Goal: Use online tool/utility: Utilize a website feature to perform a specific function

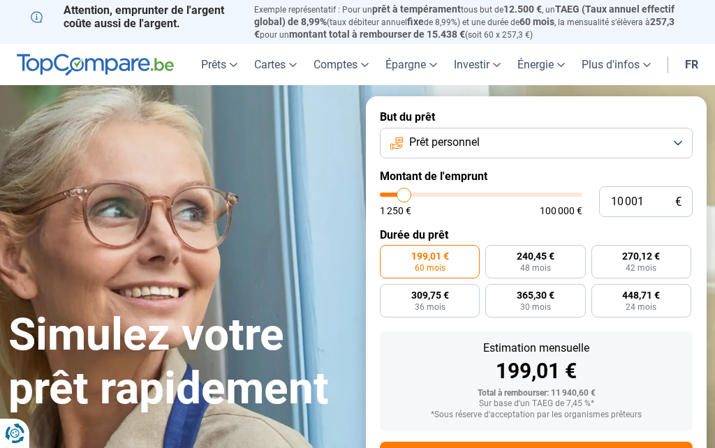
click at [680, 136] on button "Prêt personnel" at bounding box center [536, 143] width 313 height 31
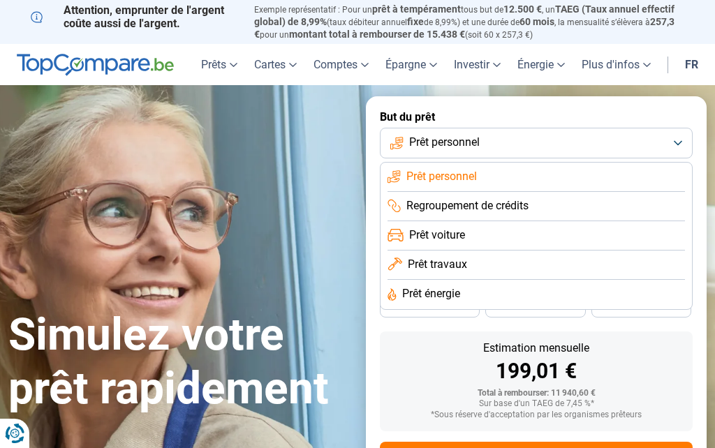
click at [580, 280] on li "Prêt travaux" at bounding box center [537, 294] width 298 height 29
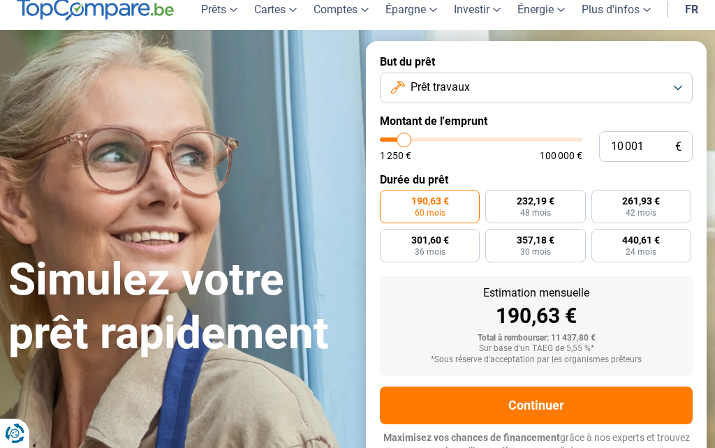
scroll to position [59, 0]
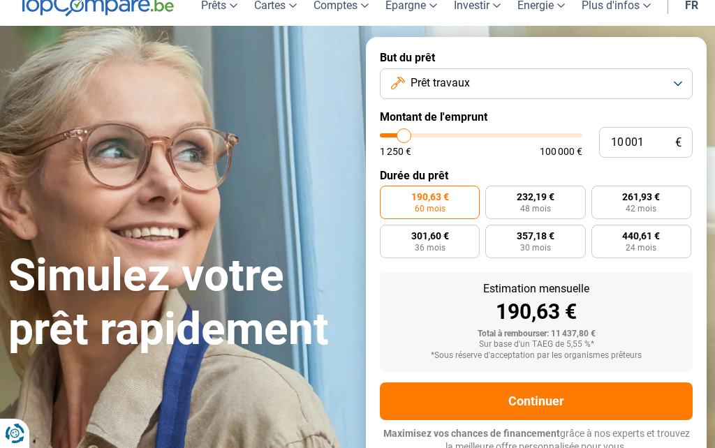
type input "10 250"
type input "10250"
type input "10 750"
type input "10750"
type input "11 500"
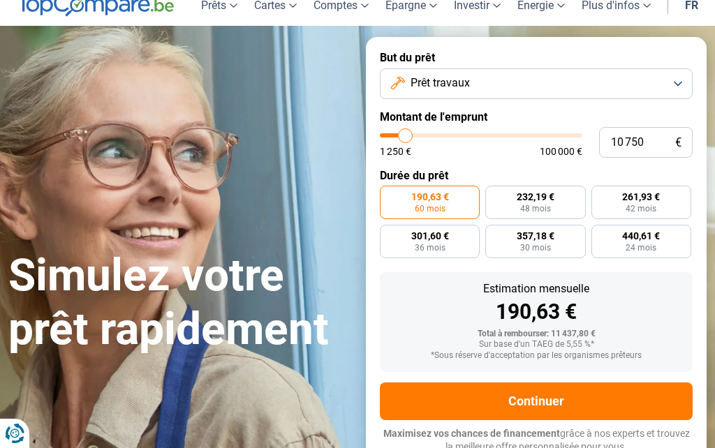
type input "11500"
type input "12 250"
type input "12250"
type input "13 000"
type input "13000"
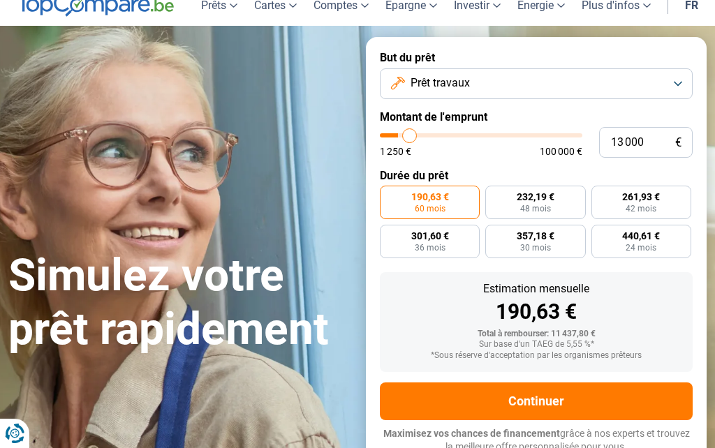
type input "14 000"
type input "14000"
type input "14 750"
type input "14750"
type input "16 000"
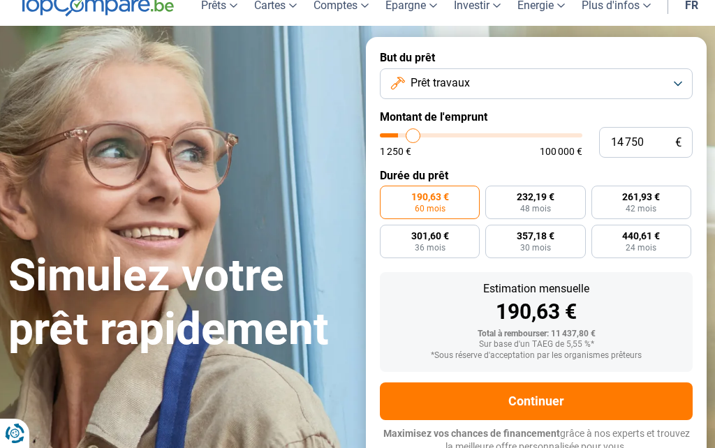
type input "16000"
type input "16 750"
type input "16750"
type input "18 250"
type input "18250"
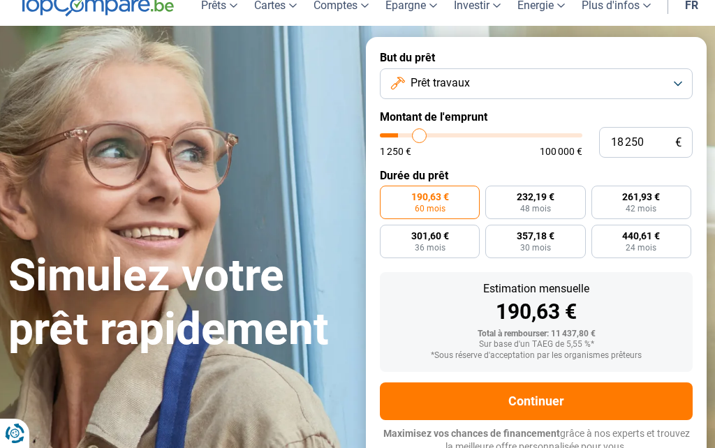
type input "19 250"
type input "19250"
type input "20 250"
type input "20250"
type input "21 000"
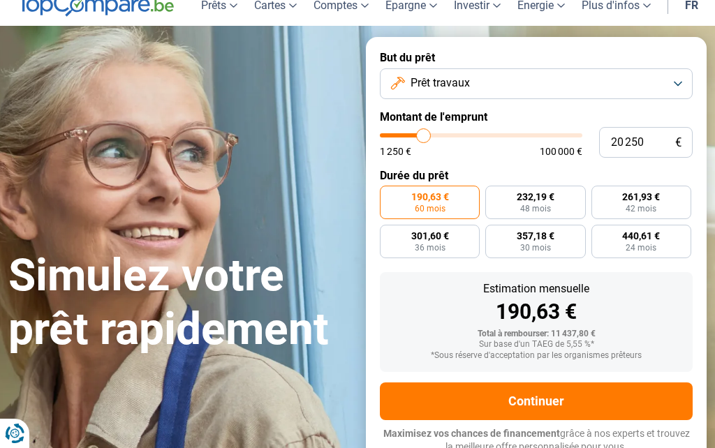
type input "21000"
type input "22 250"
type input "22250"
type input "23 000"
type input "23000"
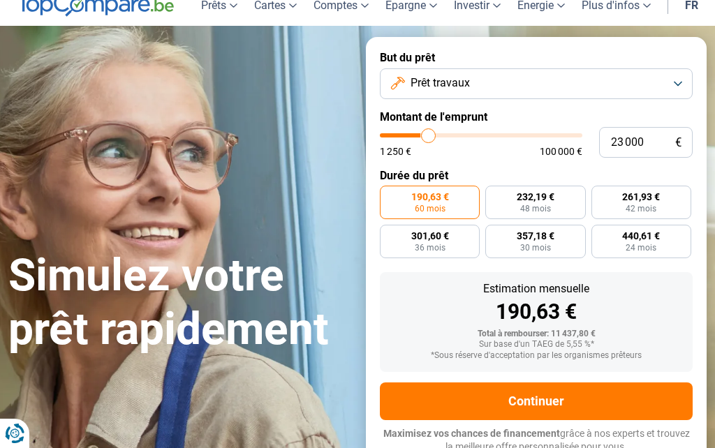
type input "23 750"
type input "23750"
type input "24 500"
type input "24500"
type input "25 250"
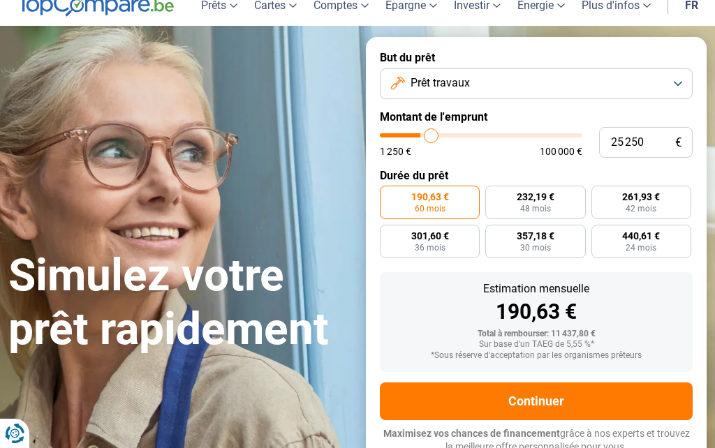
type input "25250"
type input "26 000"
type input "26000"
type input "26 750"
type input "26750"
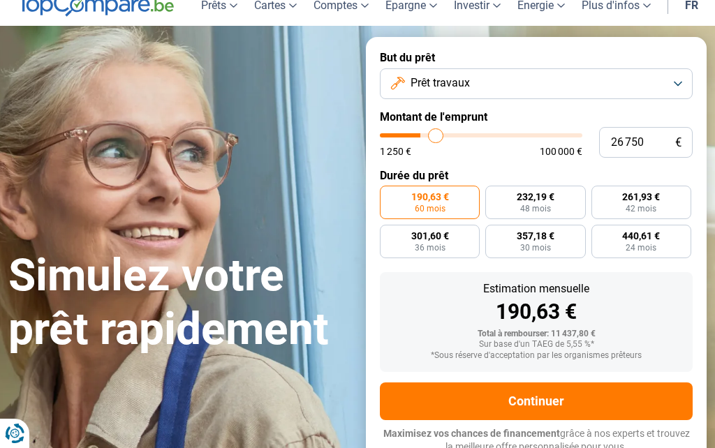
type input "27 750"
type input "27750"
type input "28 500"
type input "28500"
type input "29 250"
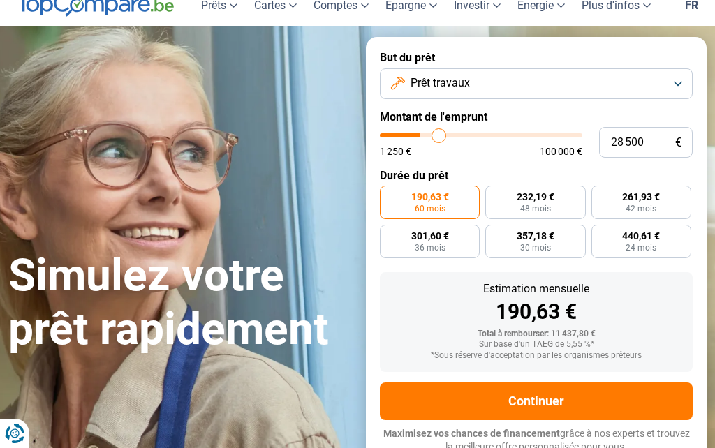
type input "29250"
type input "30 000"
type input "30000"
type input "30 750"
type input "30750"
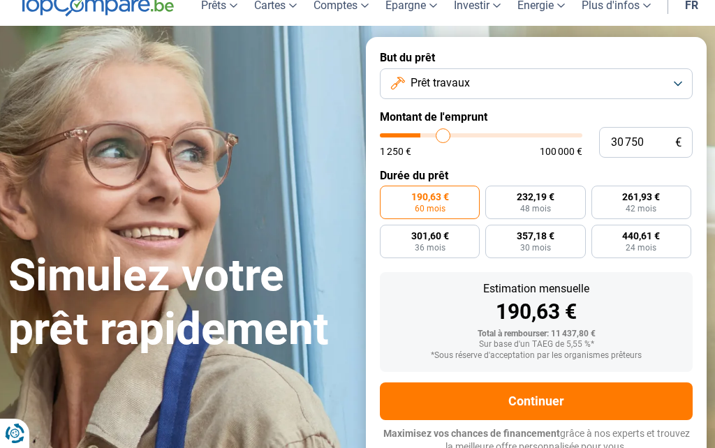
type input "31 500"
type input "31500"
type input "31 750"
type input "31750"
type input "33 000"
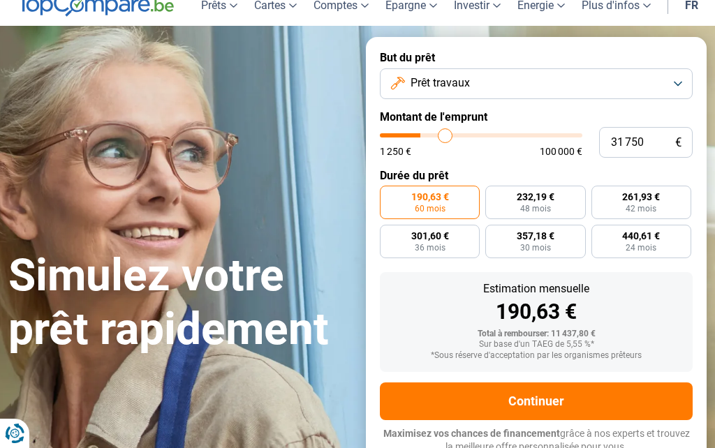
type input "33000"
type input "33 250"
type input "33250"
type input "33 750"
type input "33750"
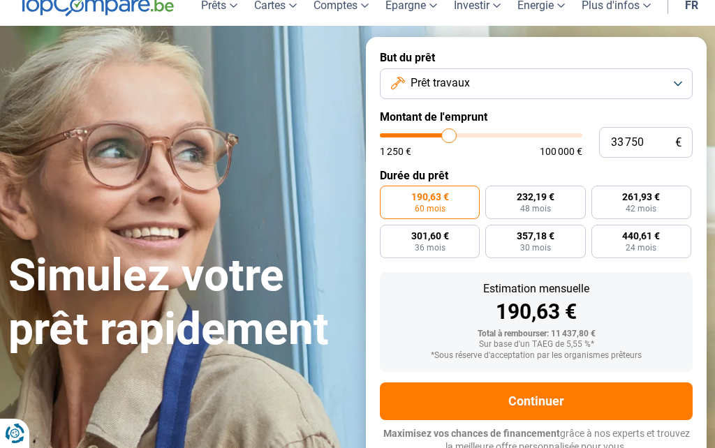
type input "34 500"
type input "34500"
type input "34 750"
type input "34750"
type input "35 250"
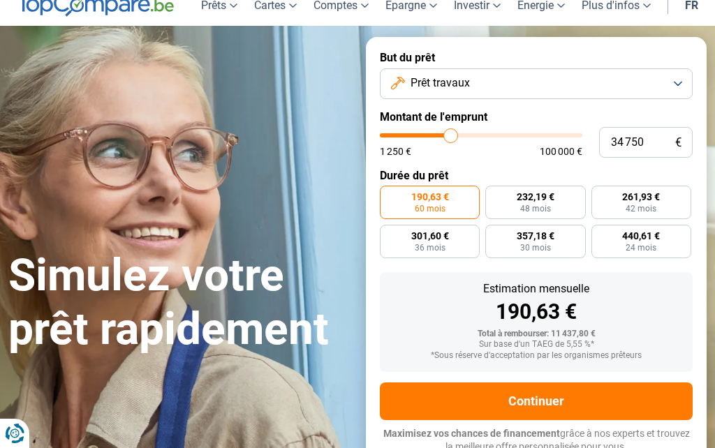
type input "35250"
type input "36 000"
type input "36000"
type input "36 250"
type input "36250"
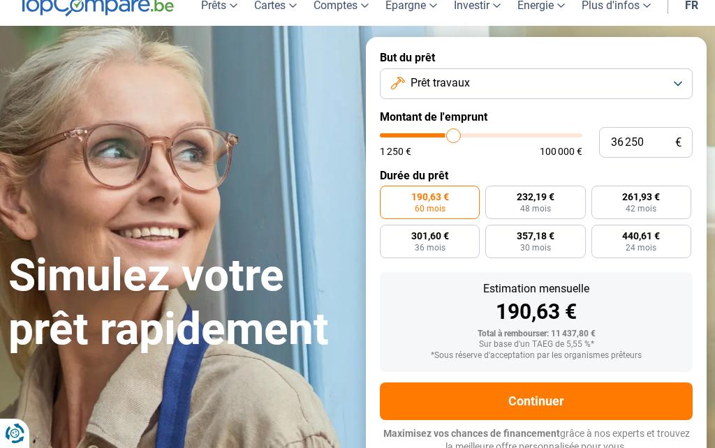
type input "37 000"
type input "37000"
type input "37 750"
type input "37750"
type input "38 500"
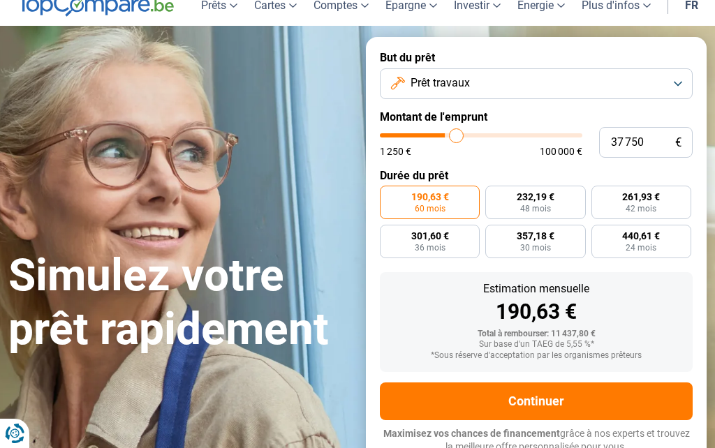
type input "38500"
type input "38 750"
type input "38750"
type input "39 250"
type input "39250"
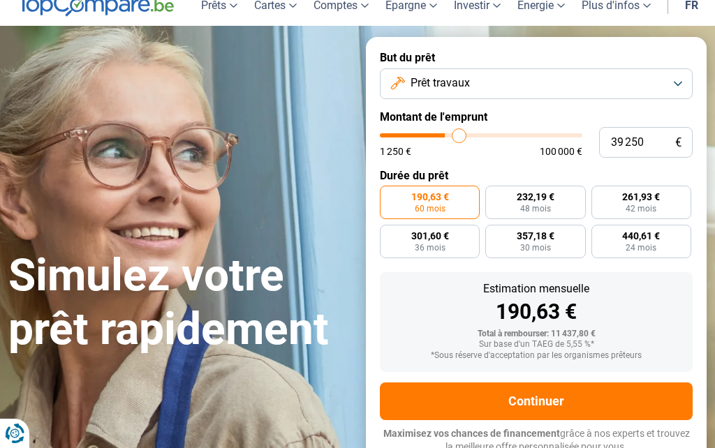
type input "39 500"
type input "39500"
type input "40 000"
type input "40000"
type input "40 250"
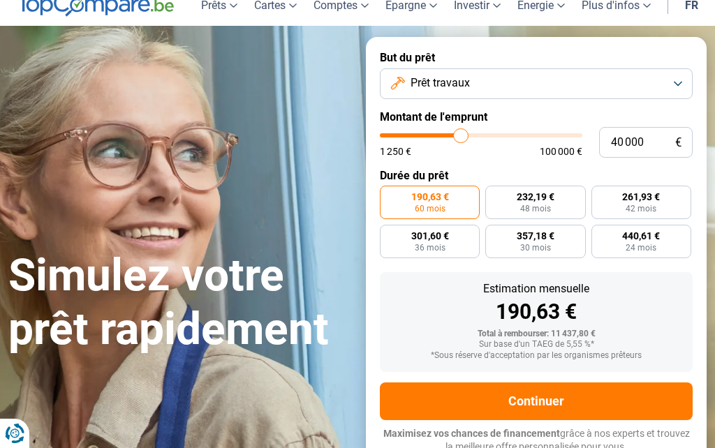
type input "40250"
type input "40 750"
type input "40750"
type input "41 000"
type input "41000"
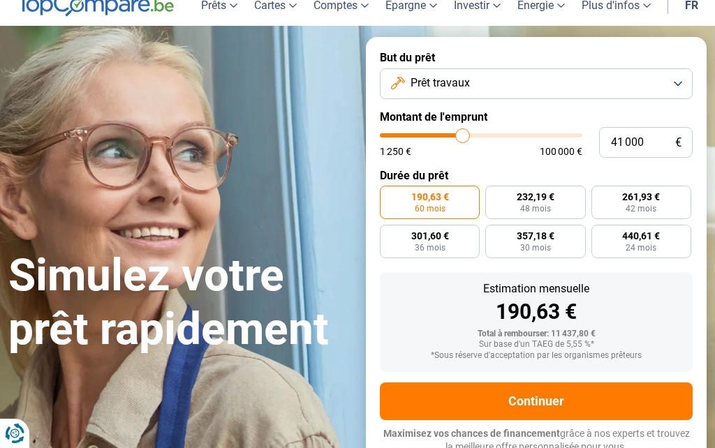
type input "41 500"
type input "41500"
type input "41 750"
type input "41750"
type input "42 250"
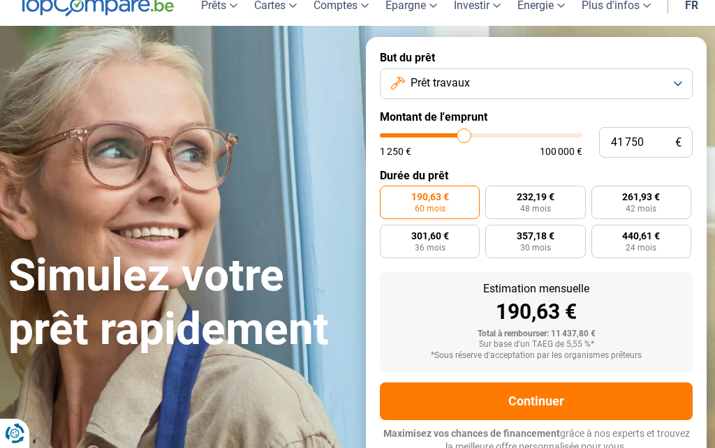
type input "42250"
type input "42 500"
type input "42500"
type input "43 000"
type input "43000"
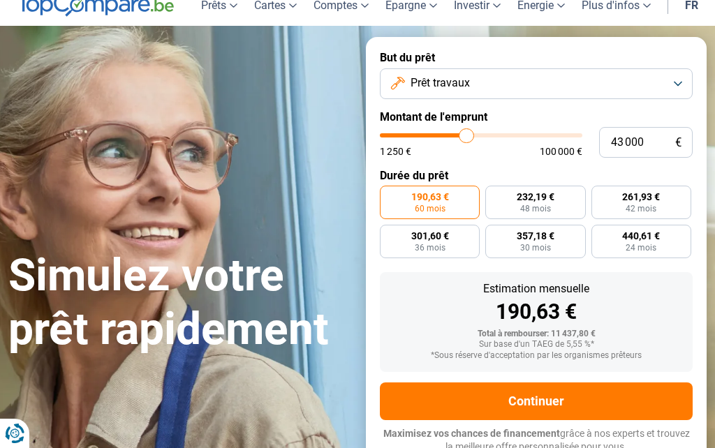
type input "43 250"
type input "43250"
type input "43 750"
type input "43750"
type input "43 250"
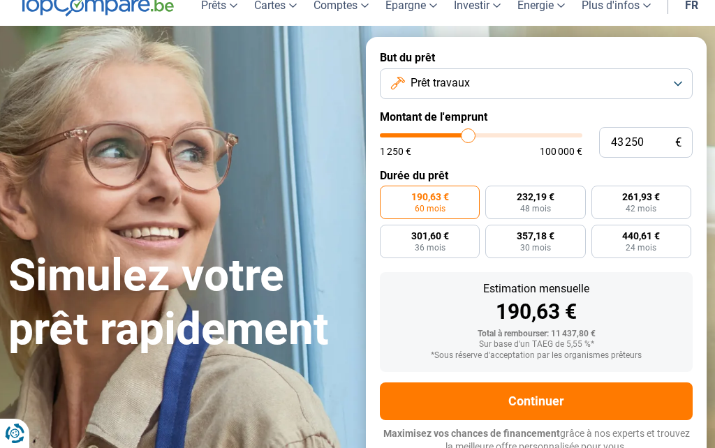
type input "43250"
type input "43 000"
type input "43000"
type input "42 500"
type input "42500"
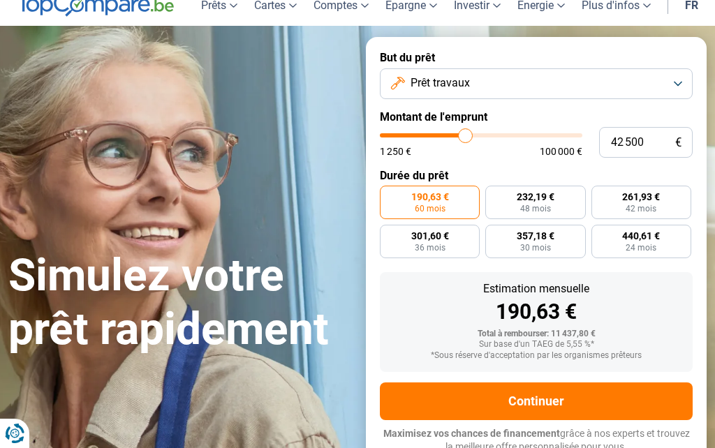
type input "42 250"
type input "42250"
type input "41 750"
type input "41750"
type input "41 500"
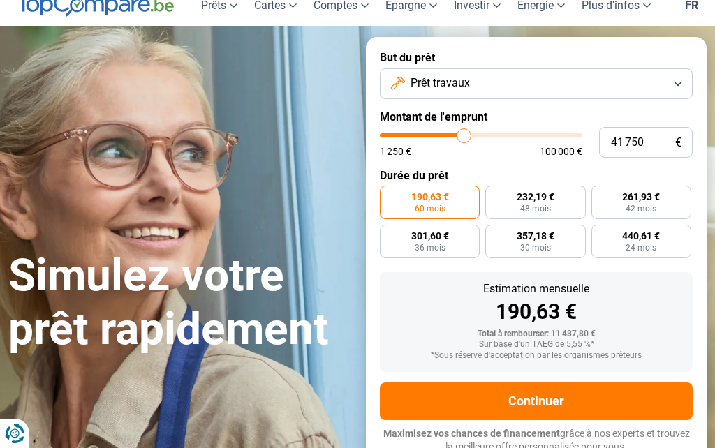
type input "41500"
type input "41 000"
type input "41000"
type input "40 750"
type input "40750"
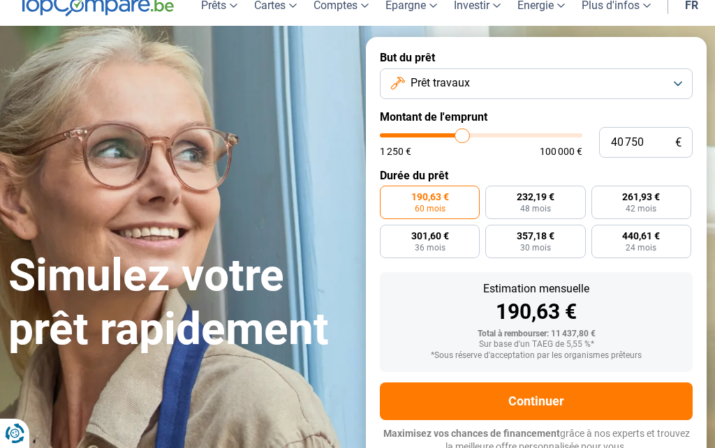
type input "40 250"
type input "40250"
type input "40 000"
type input "40000"
type input "39 500"
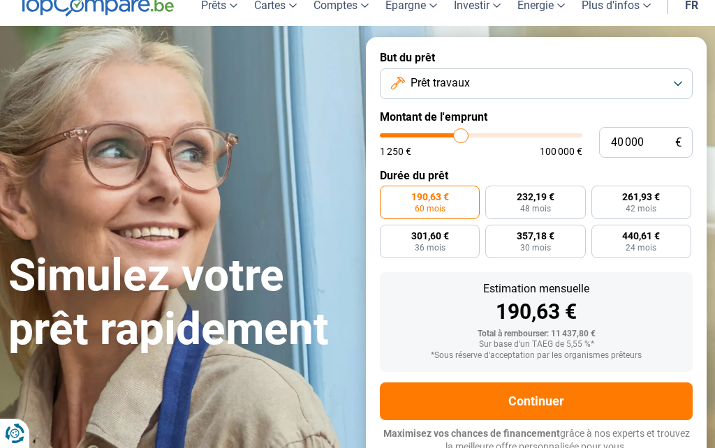
type input "39500"
type input "39 250"
type input "39250"
type input "38 750"
type input "38750"
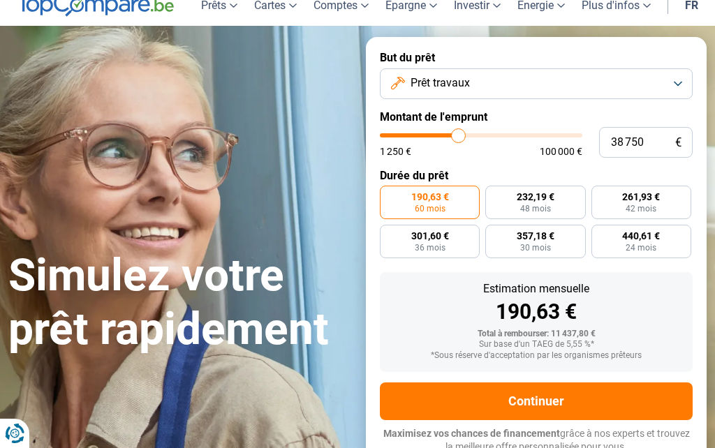
type input "38 500"
type input "38500"
type input "38 000"
type input "38000"
type input "37 750"
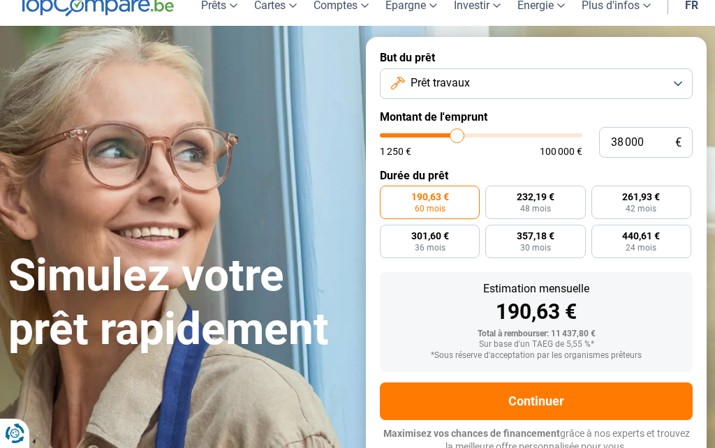
type input "37750"
type input "37 500"
type input "37500"
type input "37 000"
type input "37000"
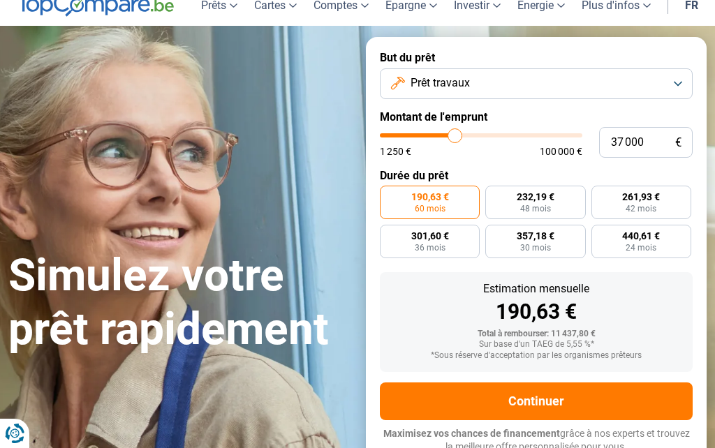
type input "36 750"
type input "36750"
type input "36 250"
type input "36250"
type input "36 000"
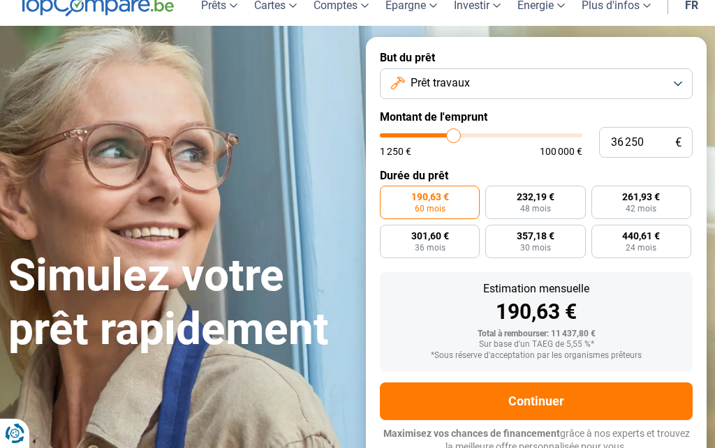
type input "36000"
type input "35 500"
type input "35500"
type input "35 250"
type input "35250"
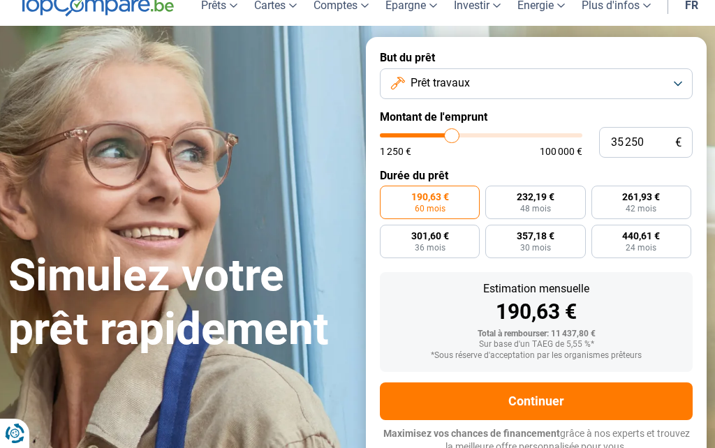
type input "34 750"
type input "34750"
type input "34 500"
type input "34500"
type input "34 000"
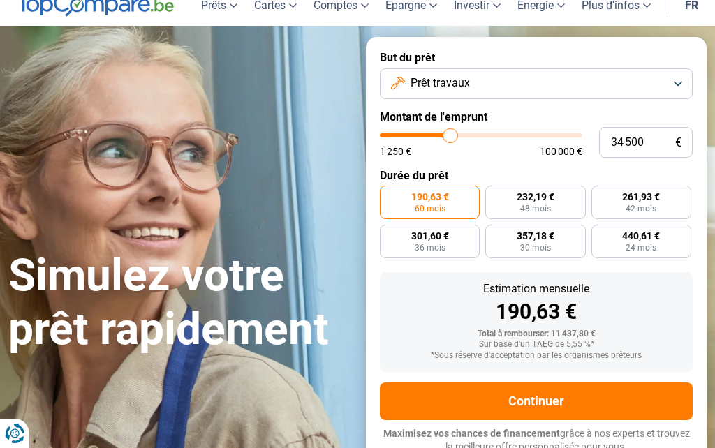
type input "34000"
type input "33 750"
type input "33750"
type input "33 250"
type input "33250"
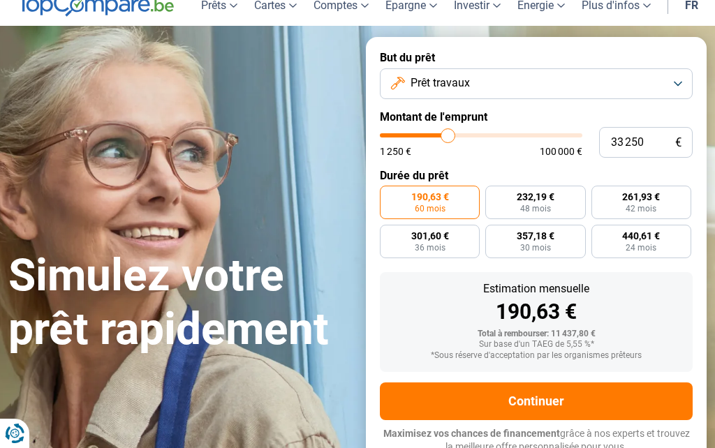
type input "33 000"
type input "33000"
type input "32 500"
type input "32500"
type input "32 250"
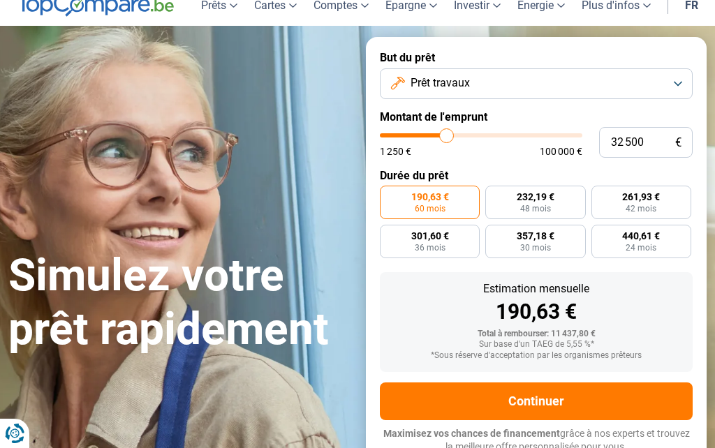
type input "32250"
type input "31 750"
type input "31750"
type input "31 500"
type input "31500"
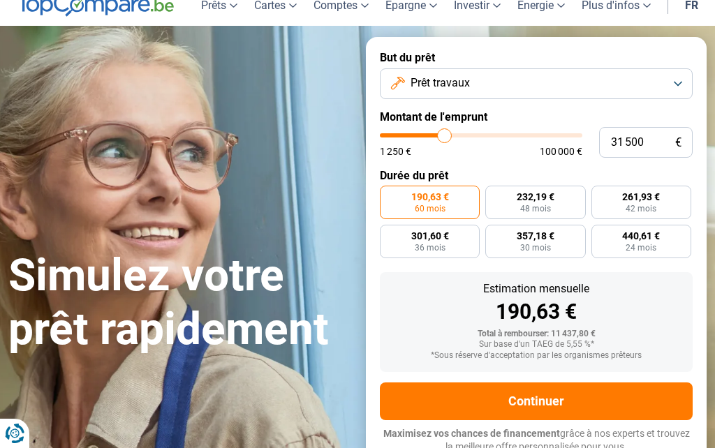
type input "31 000"
type input "31000"
type input "30 750"
type input "30750"
type input "30 250"
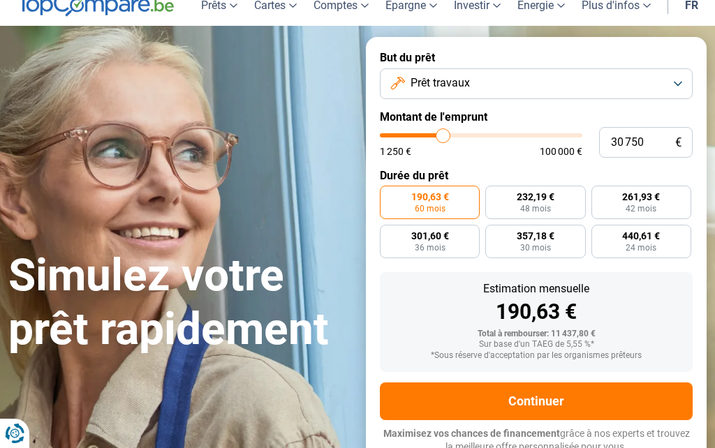
type input "30250"
type input "30 000"
type input "30000"
type input "29 500"
type input "29500"
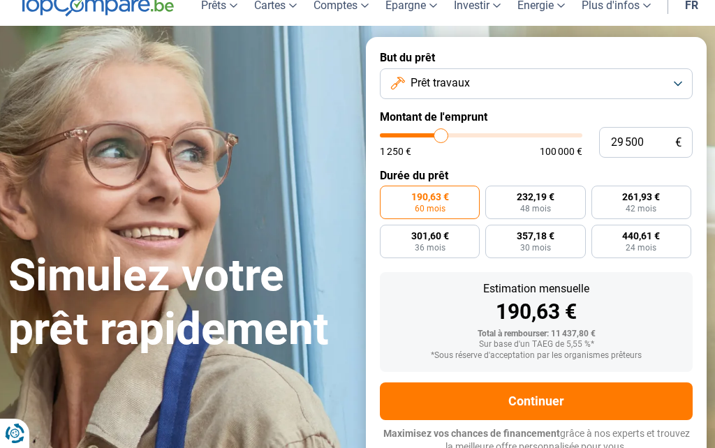
type input "29 250"
type input "29250"
type input "29 500"
type input "29500"
type input "30 000"
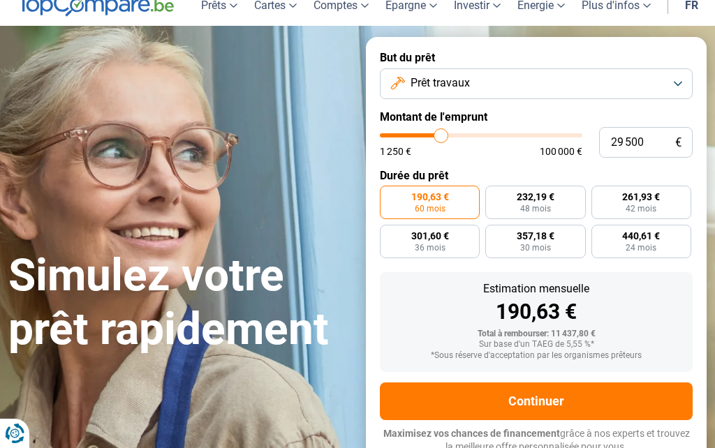
type input "30000"
type input "30 250"
type input "30250"
type input "30 750"
type input "30750"
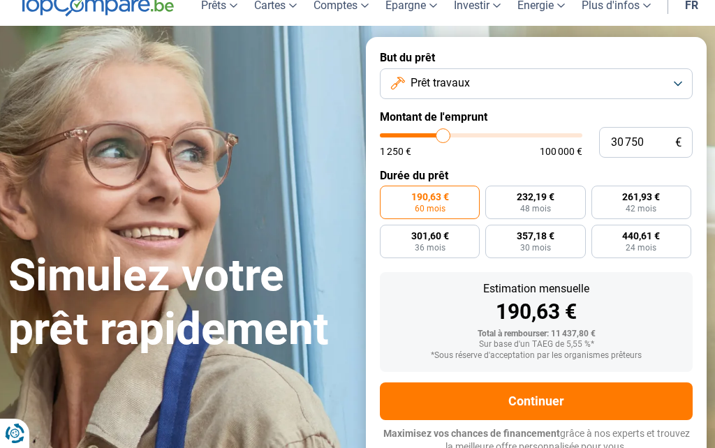
type input "31 000"
type input "31000"
type input "30 750"
type input "30750"
type input "30 250"
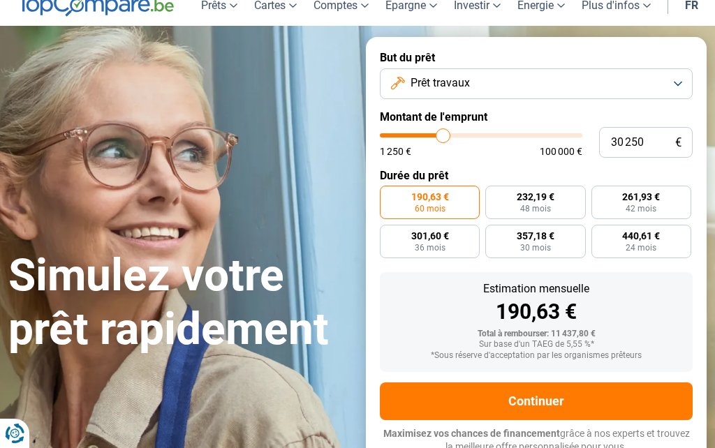
type input "30250"
type input "30 000"
type input "30000"
type input "29 500"
type input "29500"
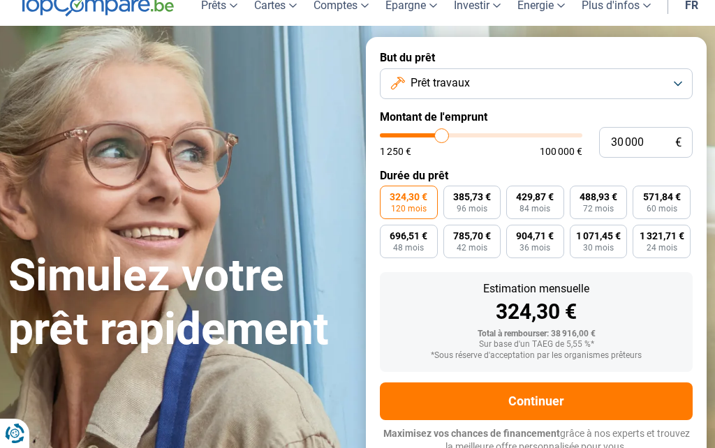
click at [541, 196] on span "429,87 €" at bounding box center [535, 197] width 38 height 10
click at [516, 195] on input "429,87 € 84 mois" at bounding box center [510, 190] width 9 height 9
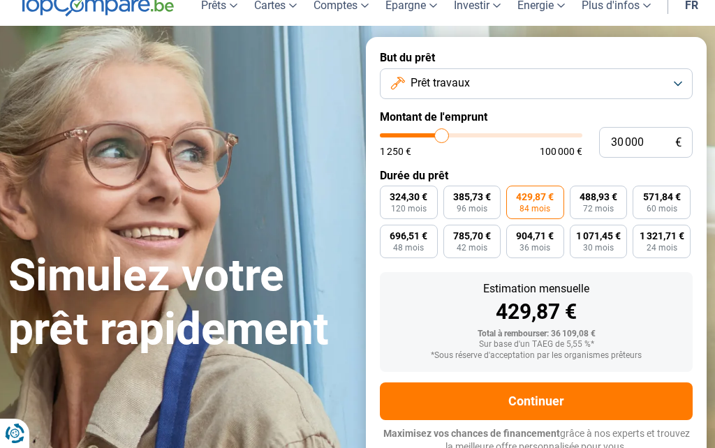
click at [476, 196] on span "385,73 €" at bounding box center [472, 197] width 38 height 10
click at [453, 195] on input "385,73 € 96 mois" at bounding box center [448, 190] width 9 height 9
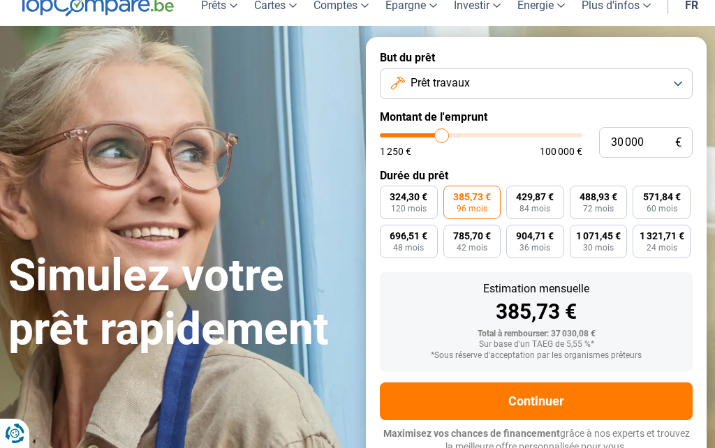
click at [409, 193] on span "324,30 €" at bounding box center [409, 197] width 38 height 10
click at [389, 193] on input "324,30 € 120 mois" at bounding box center [384, 190] width 9 height 9
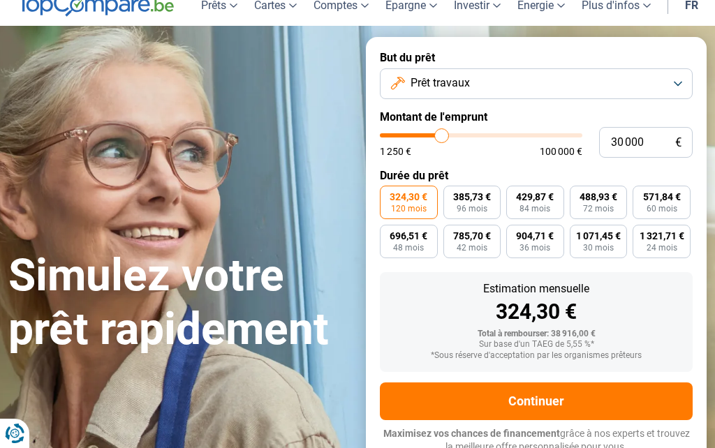
click at [682, 238] on label "1 321,71 € 24 mois" at bounding box center [662, 242] width 58 height 34
click at [642, 234] on input "1 321,71 € 24 mois" at bounding box center [637, 229] width 9 height 9
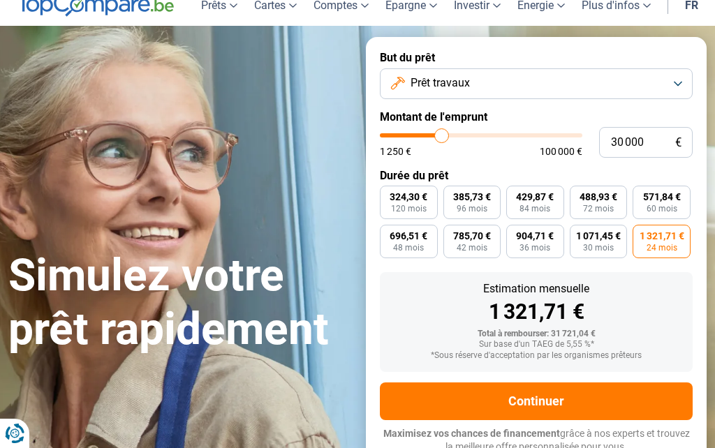
click at [662, 244] on span "24 mois" at bounding box center [662, 248] width 31 height 8
click at [642, 234] on input "1 321,71 € 24 mois" at bounding box center [637, 229] width 9 height 9
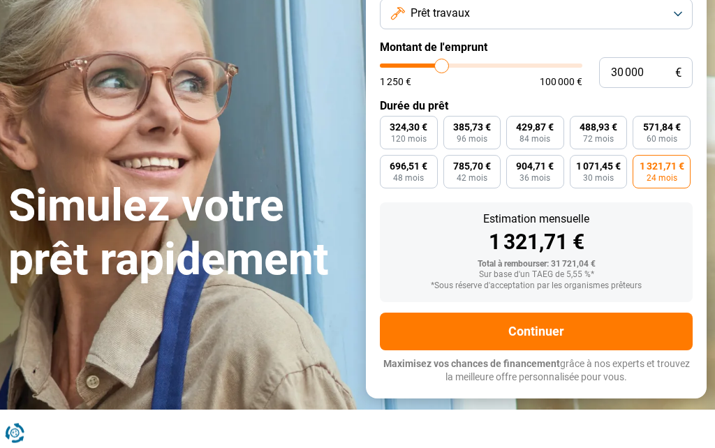
scroll to position [0, 0]
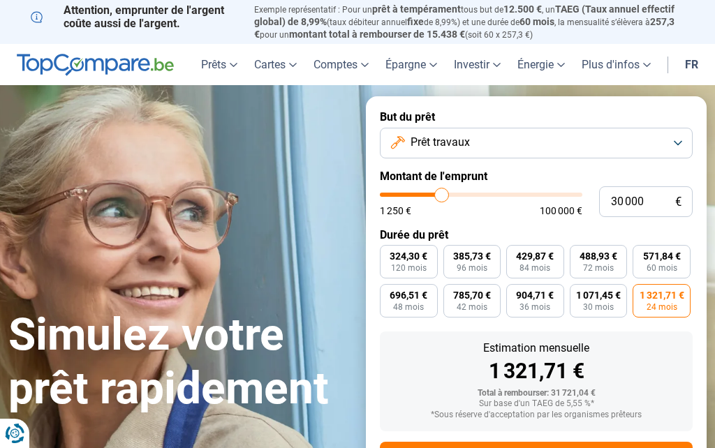
click at [418, 251] on span "324,30 €" at bounding box center [409, 256] width 38 height 10
click at [389, 248] on input "324,30 € 120 mois" at bounding box center [384, 249] width 9 height 9
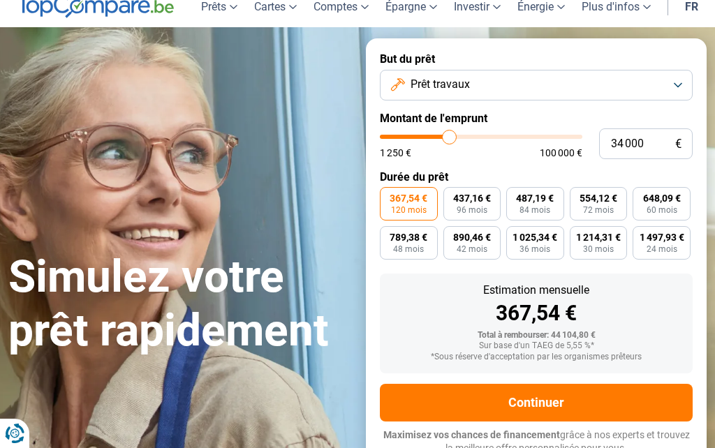
scroll to position [59, 0]
